Goal: Information Seeking & Learning: Understand process/instructions

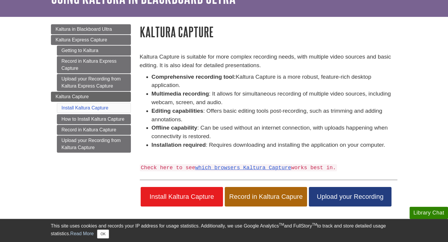
scroll to position [40, 0]
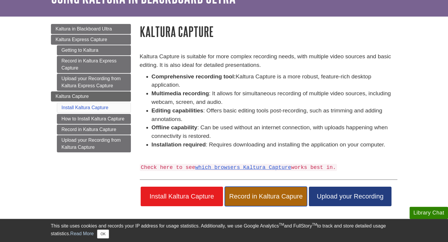
click at [273, 191] on link "Record in Kaltura Capure" at bounding box center [266, 197] width 82 height 20
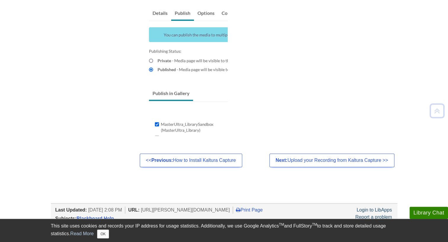
scroll to position [541, 0]
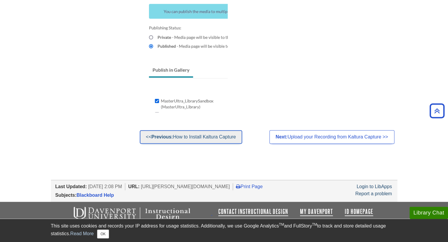
click at [220, 140] on link "<< Previous: How to Install Kaltura Capture" at bounding box center [191, 137] width 103 height 14
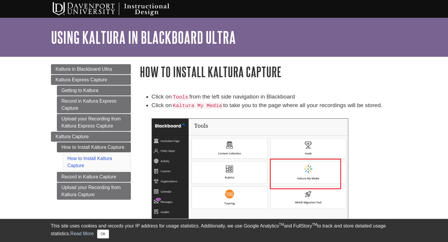
click at [220, 140] on img at bounding box center [250, 180] width 197 height 122
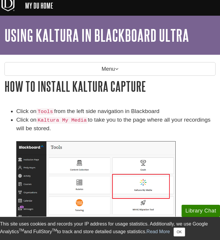
scroll to position [6, 0]
